Goal: Information Seeking & Learning: Learn about a topic

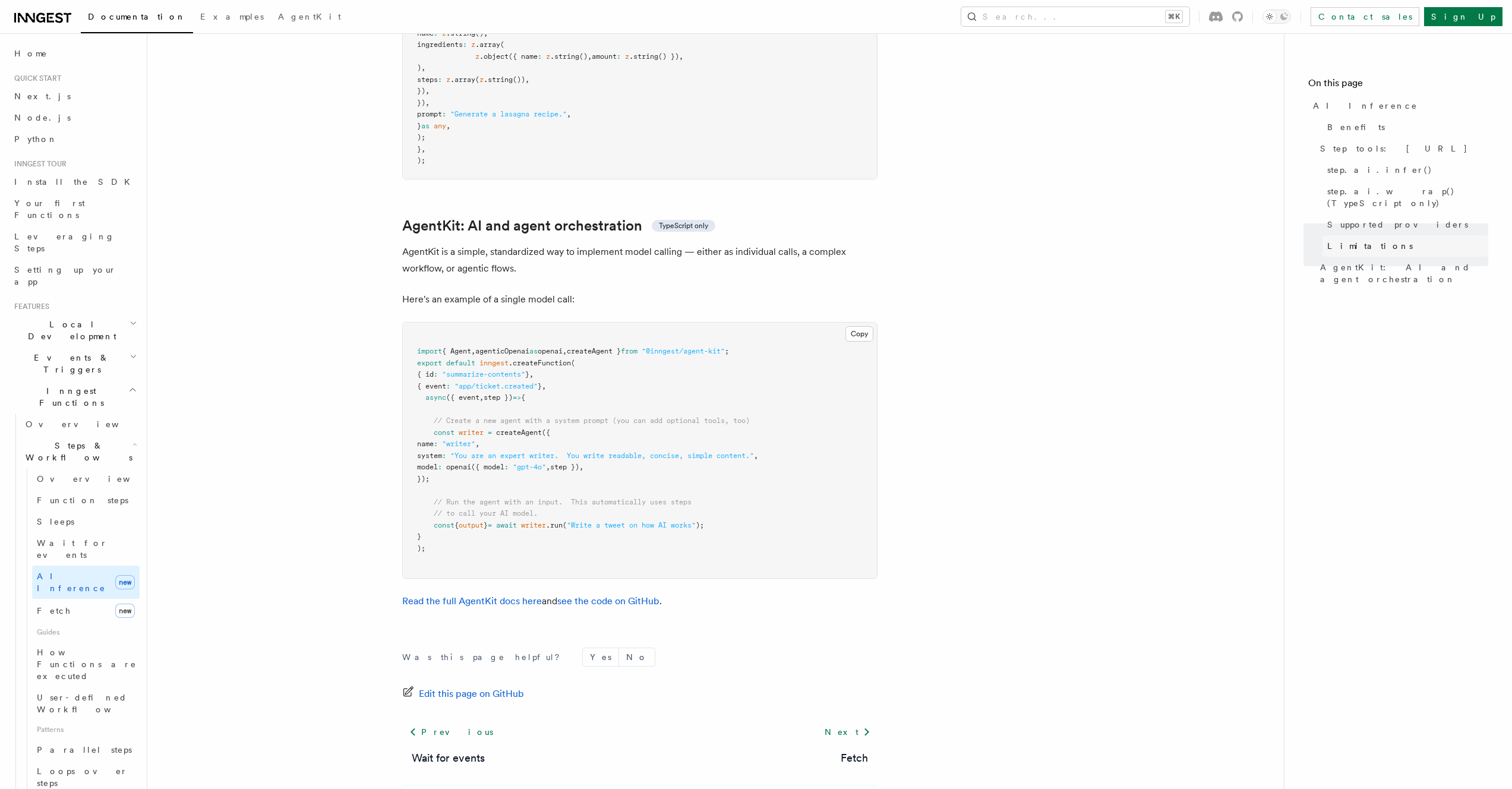
click at [1344, 240] on span "Limitations" at bounding box center [1369, 246] width 86 height 12
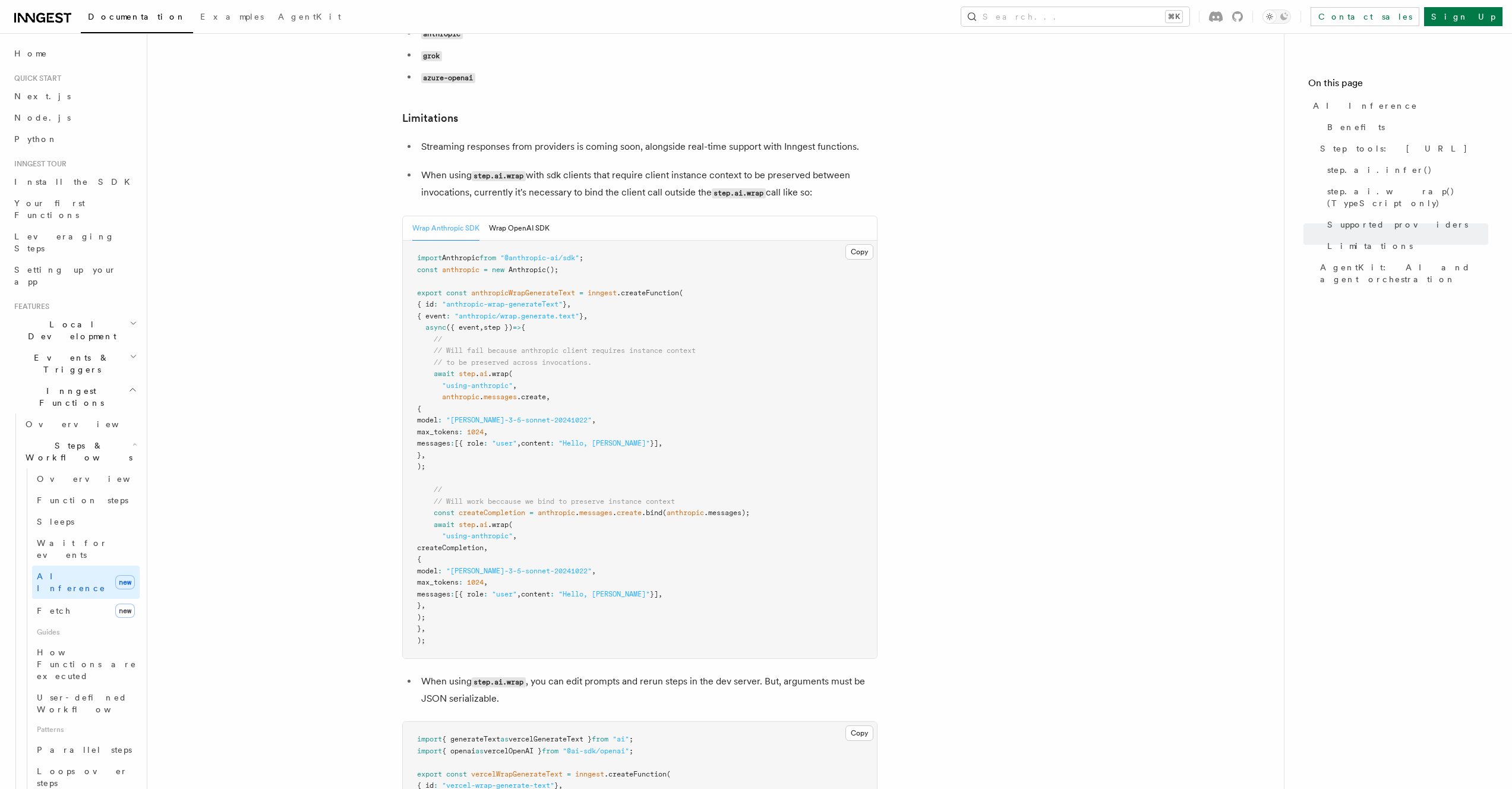
scroll to position [1799, 0]
click at [271, 22] on link "AgentKit" at bounding box center [309, 18] width 78 height 28
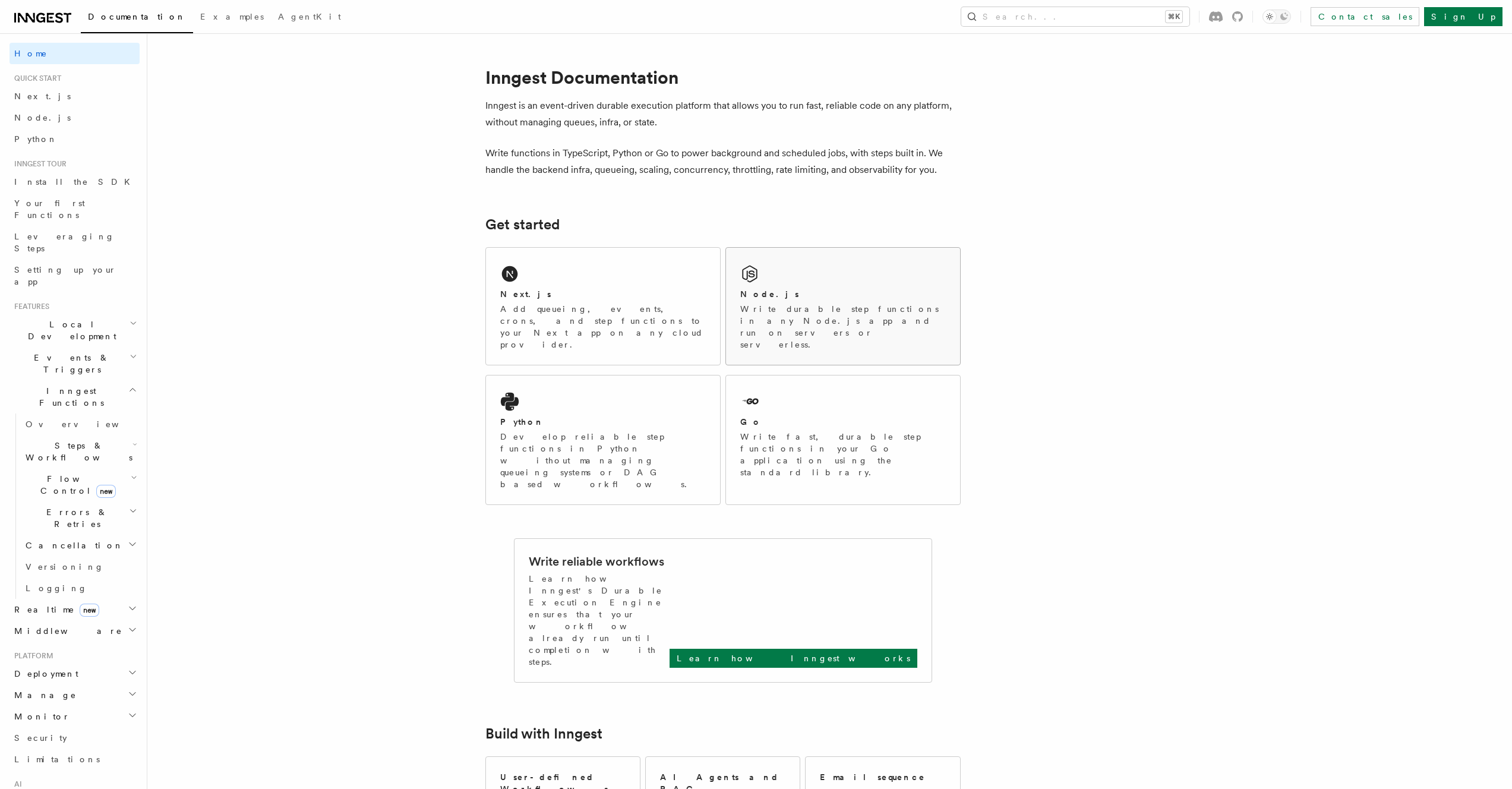
click at [805, 297] on div "Node.js" at bounding box center [843, 294] width 206 height 13
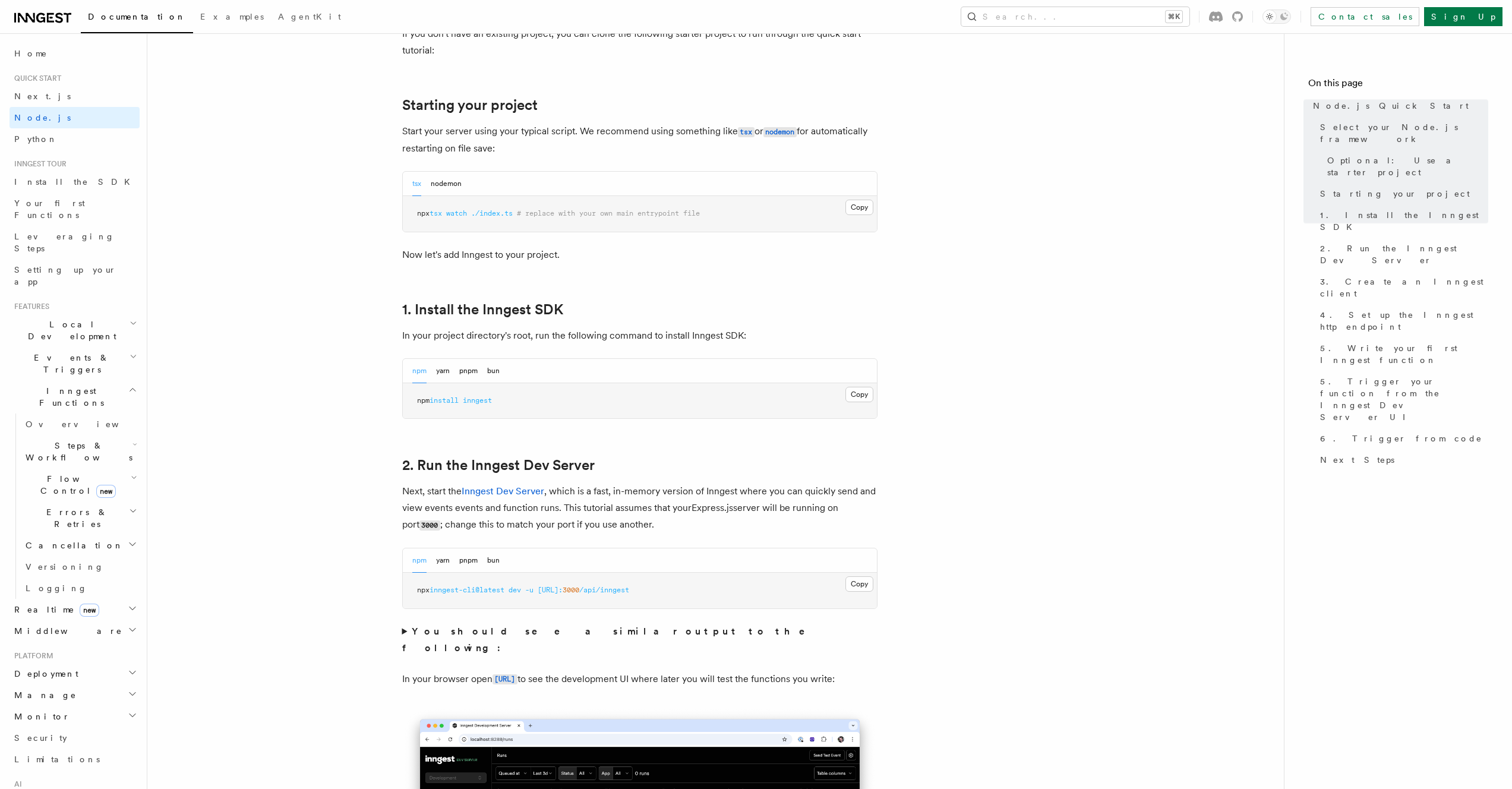
scroll to position [680, 0]
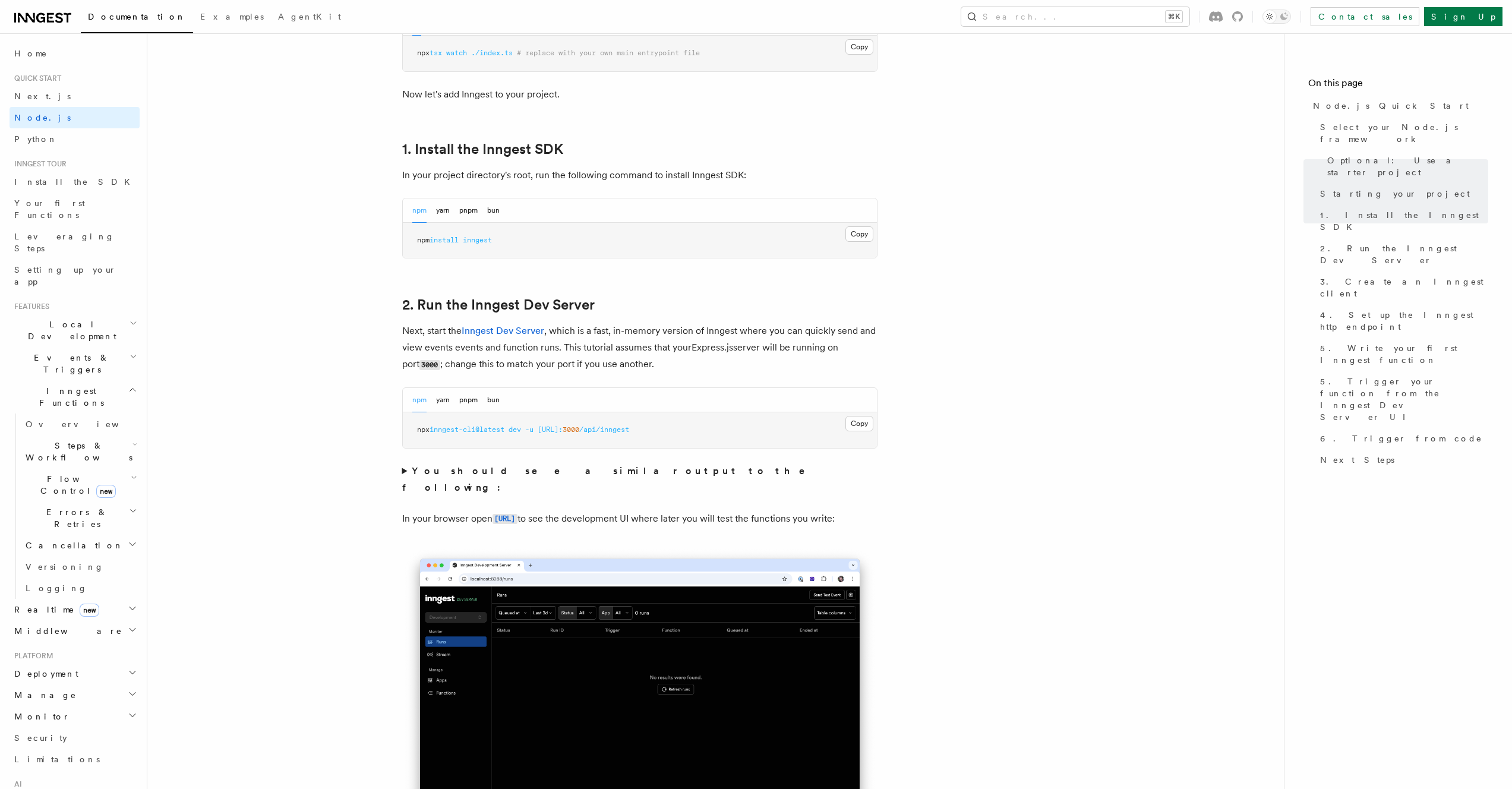
click at [563, 429] on span "[URL]:" at bounding box center [550, 430] width 25 height 8
click at [563, 429] on span "http://localhost:" at bounding box center [550, 430] width 25 height 8
copy div "npx inngest-cli@latest dev -u http://localhost: 3000 /api/inngest"
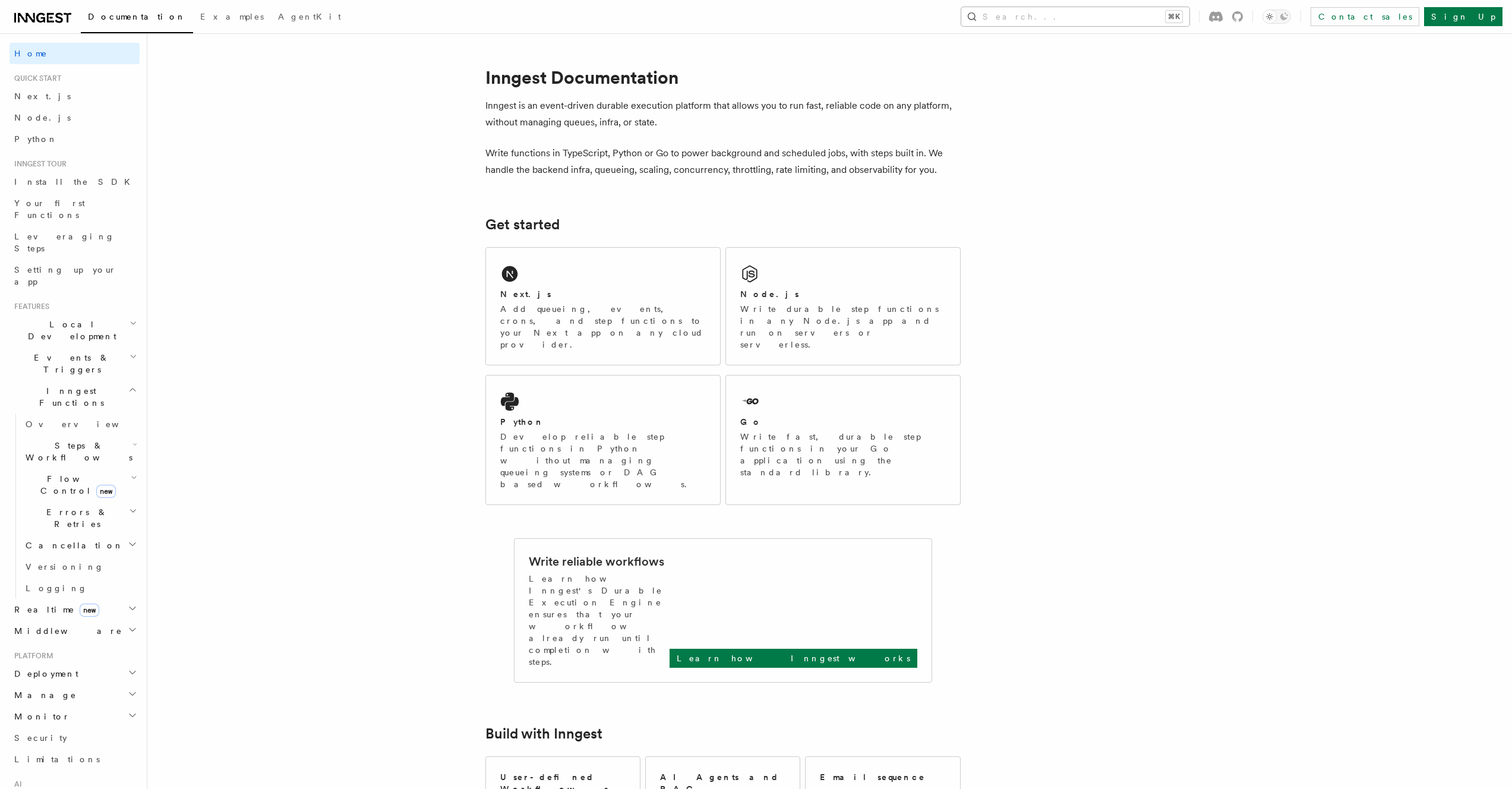
click at [1109, 18] on button "Search... ⌘K" at bounding box center [1075, 17] width 228 height 19
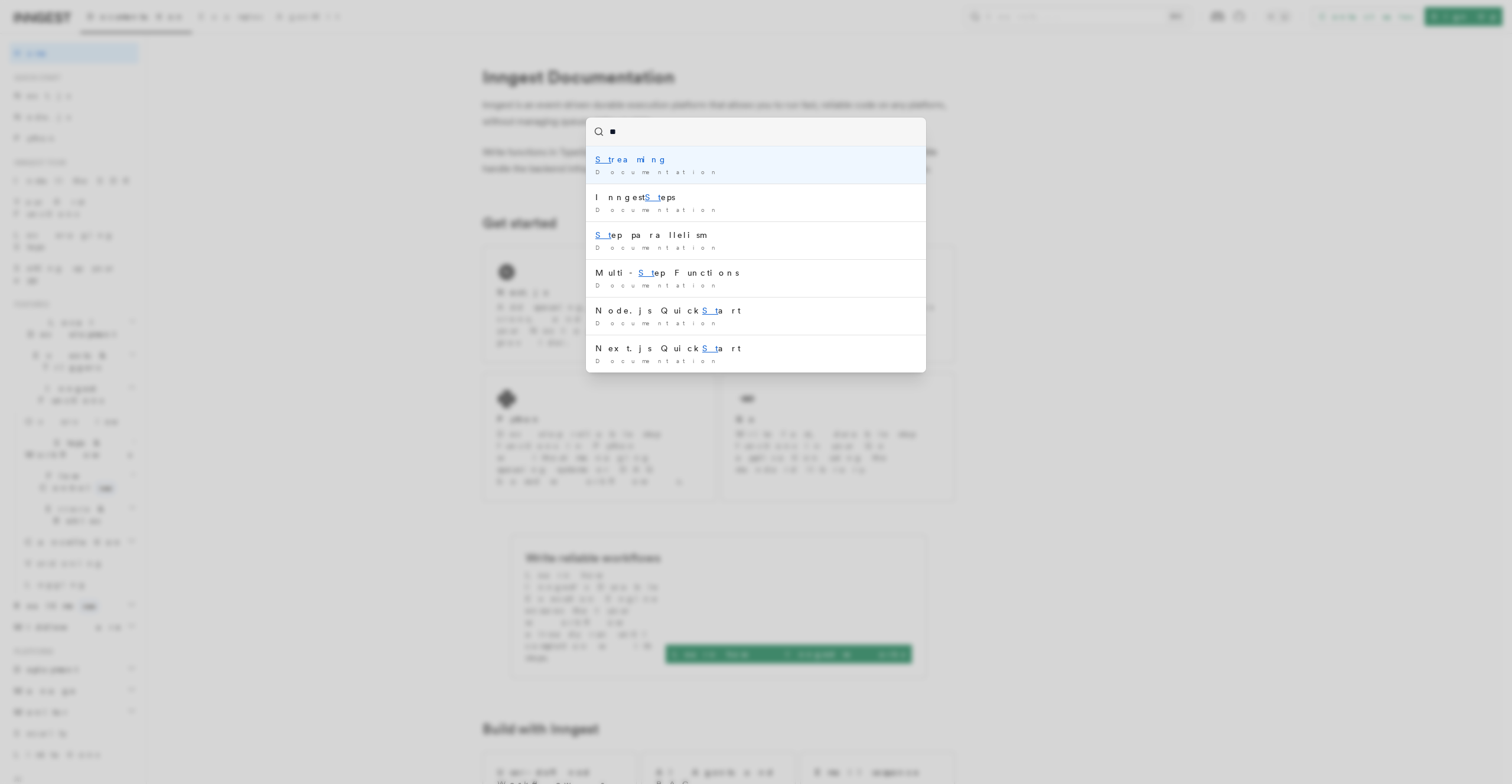
type input "***"
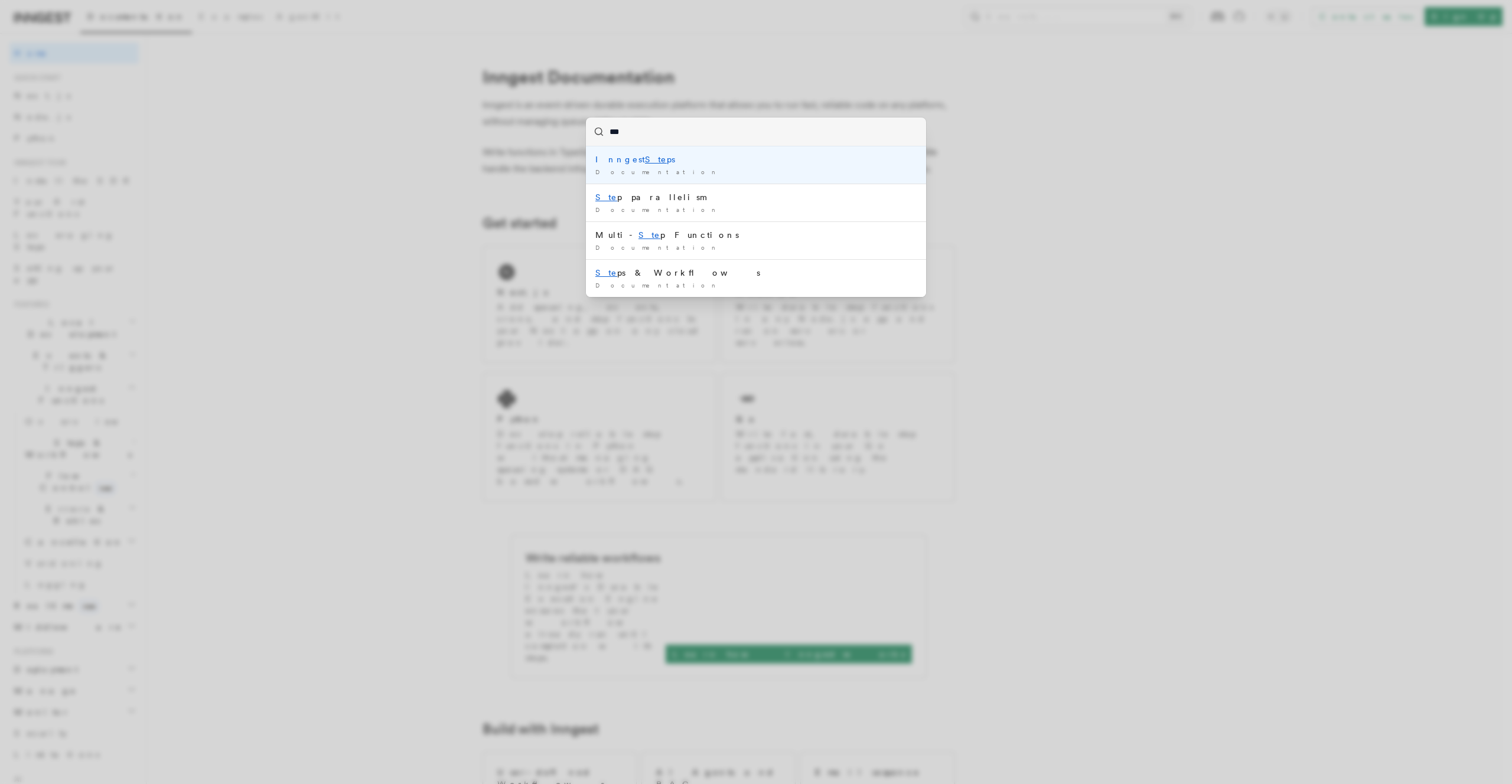
click at [691, 157] on div "Inngest Ste ps" at bounding box center [756, 159] width 322 height 12
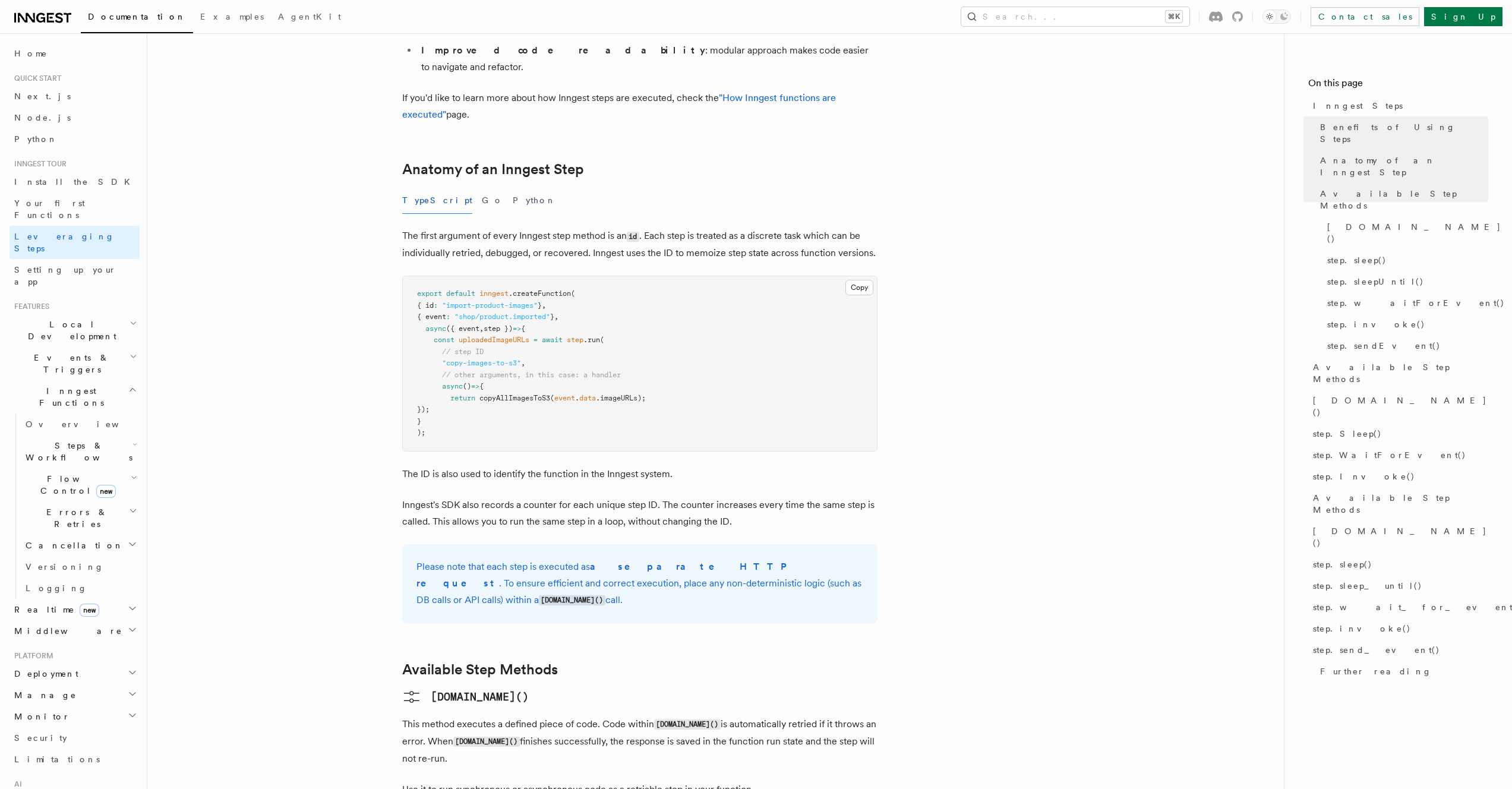
scroll to position [3, 0]
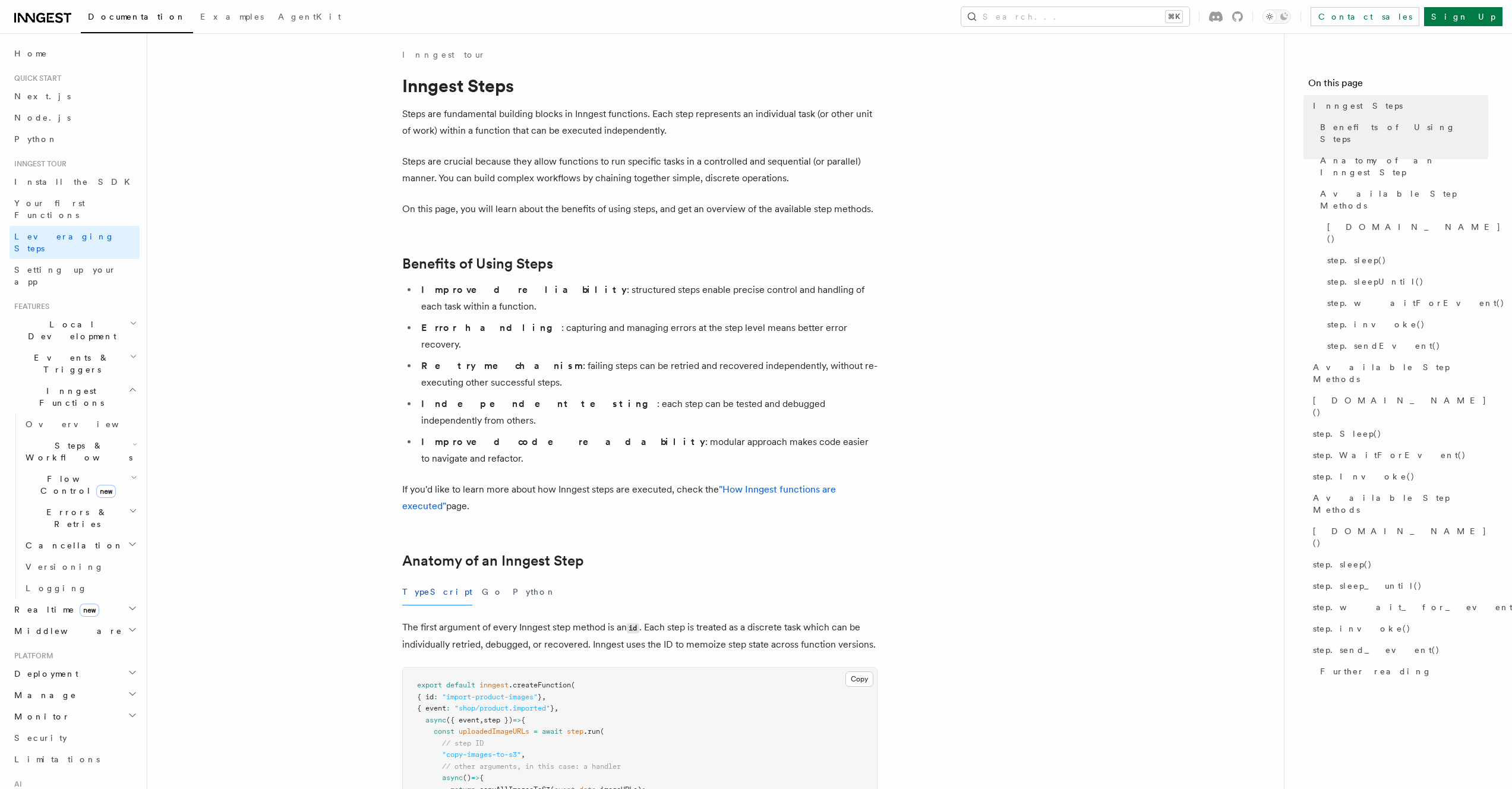
click at [100, 435] on h2 "Steps & Workflows" at bounding box center [80, 452] width 119 height 33
click at [83, 572] on span "AI Inference" at bounding box center [71, 583] width 69 height 22
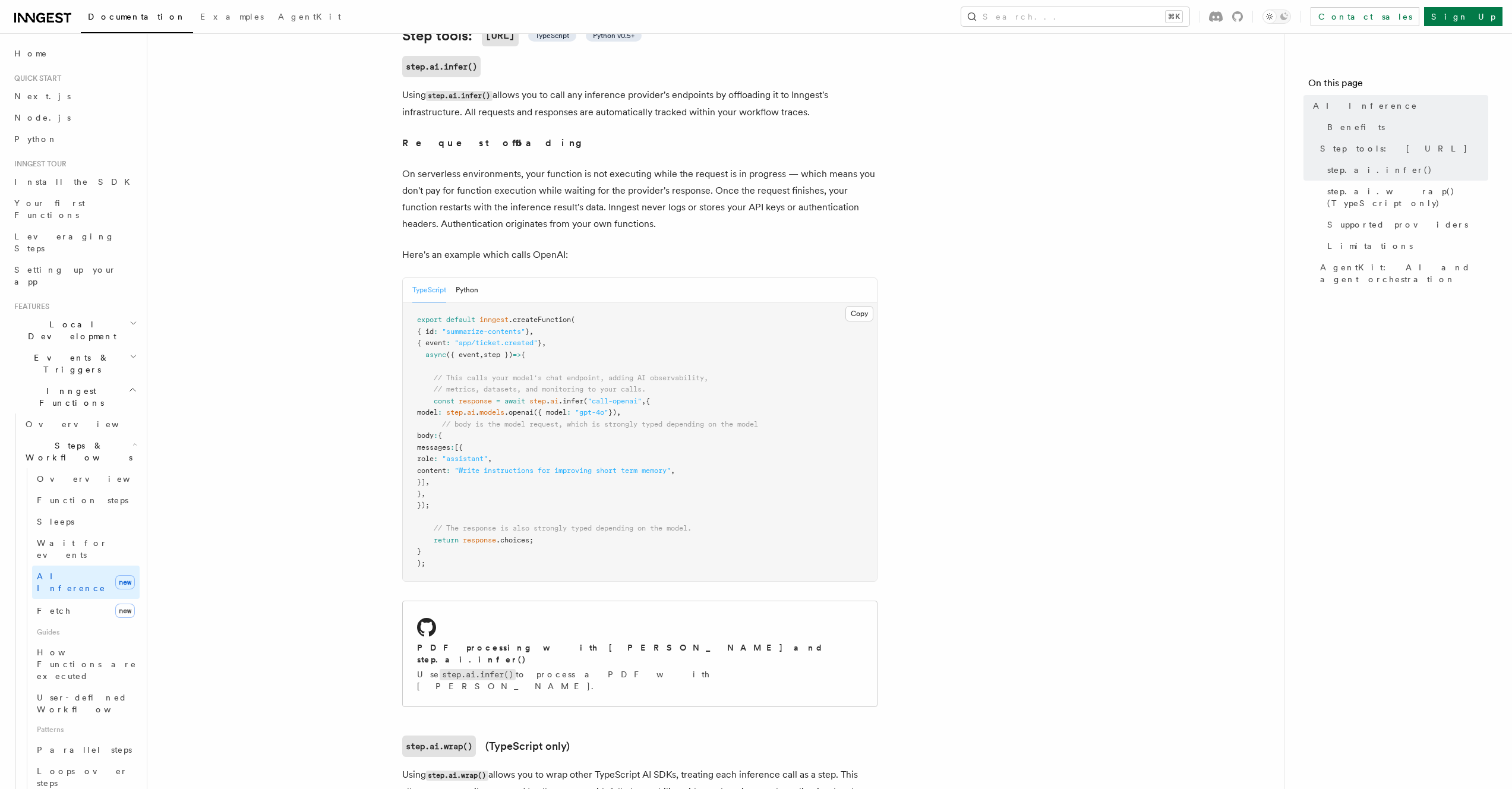
scroll to position [477, 0]
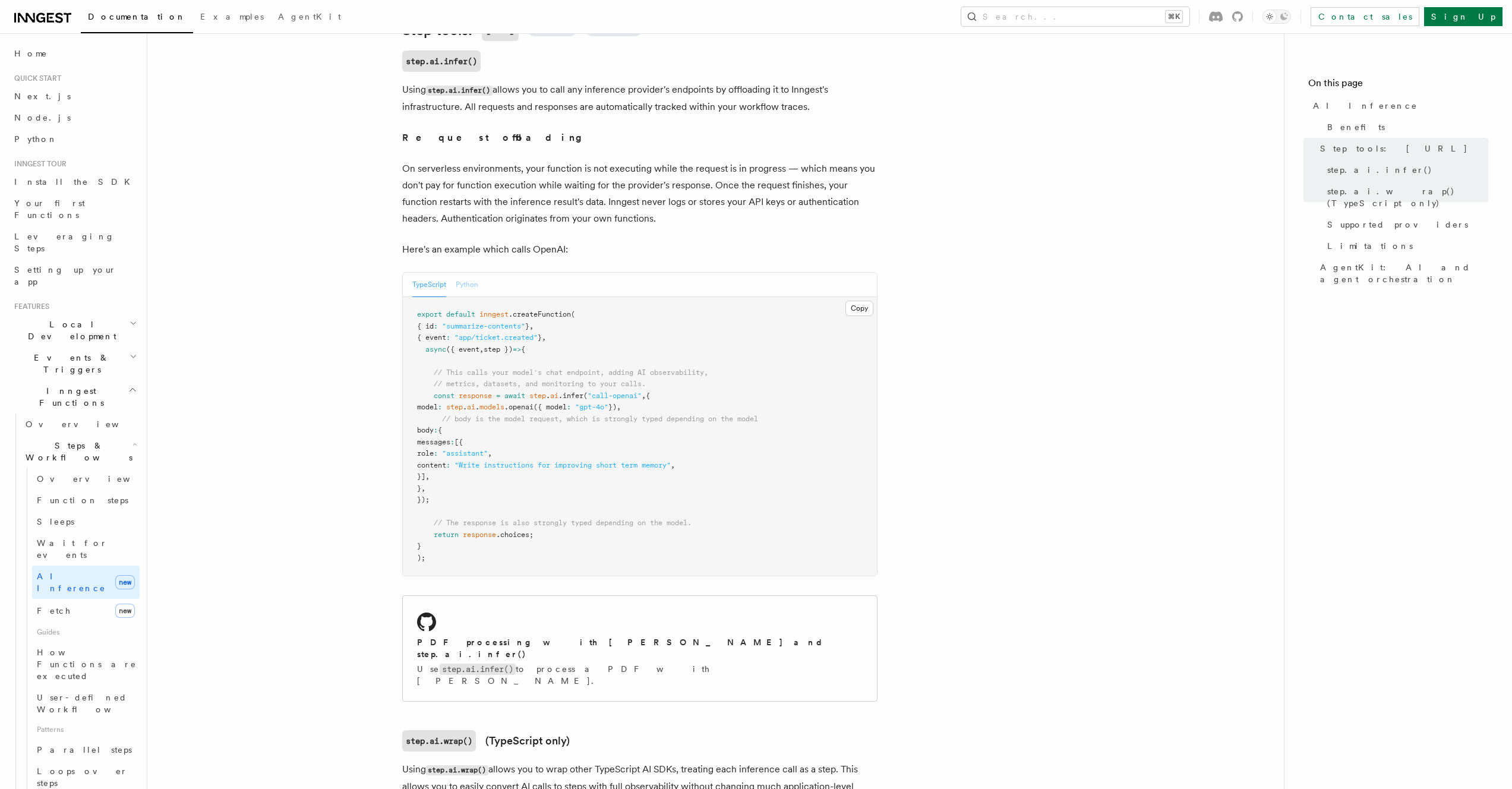
click at [469, 273] on button "Python" at bounding box center [467, 284] width 23 height 24
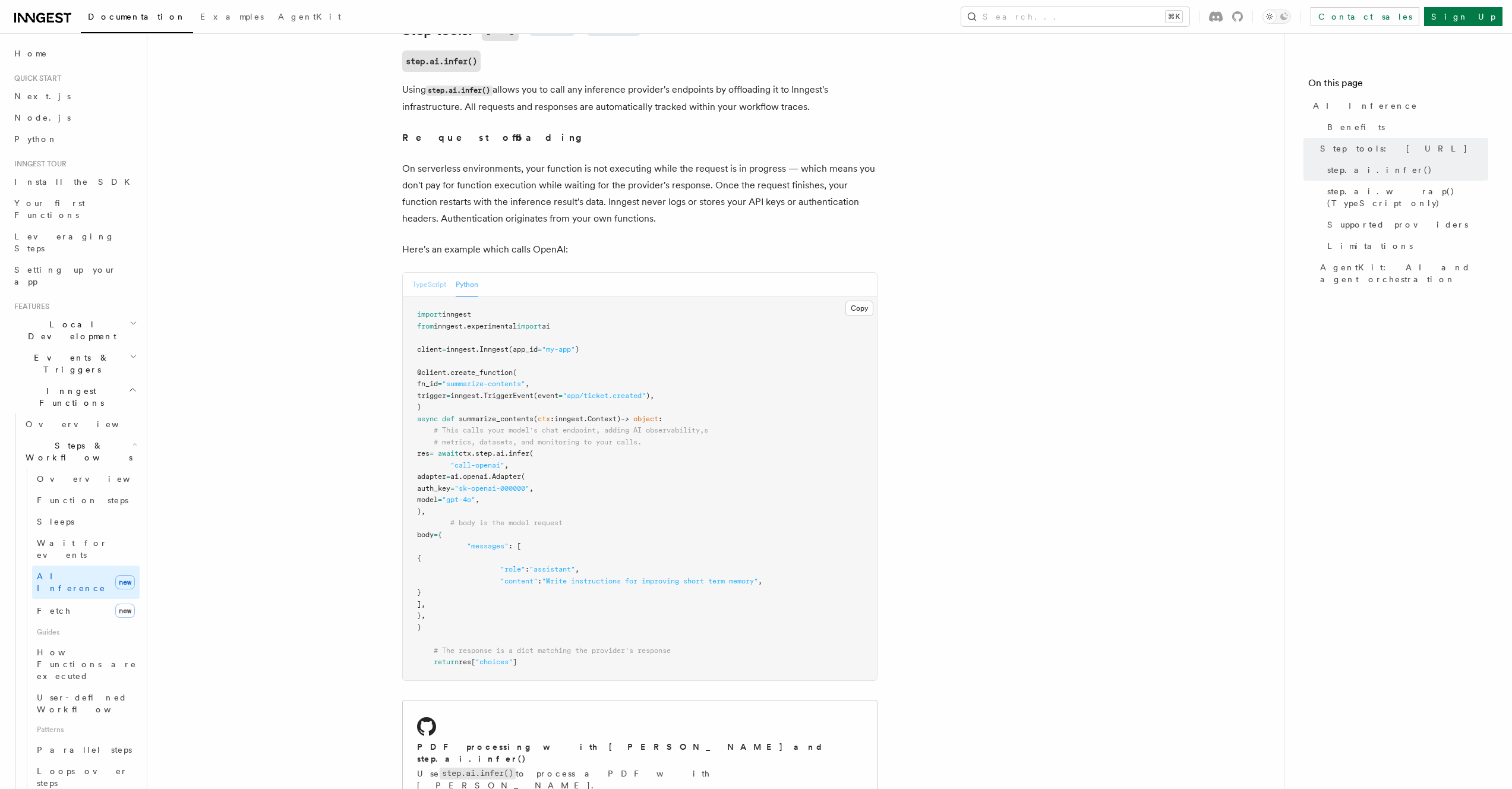
click at [432, 273] on button "TypeScript" at bounding box center [429, 284] width 34 height 24
